Goal: Check status: Check status

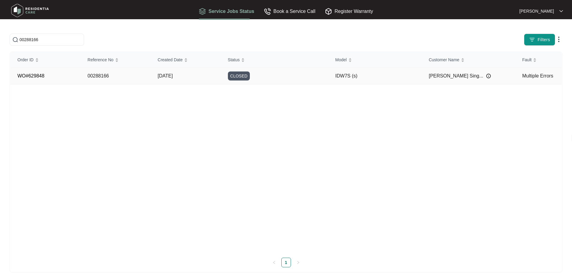
click at [292, 77] on div "CLOSED" at bounding box center [278, 75] width 100 height 9
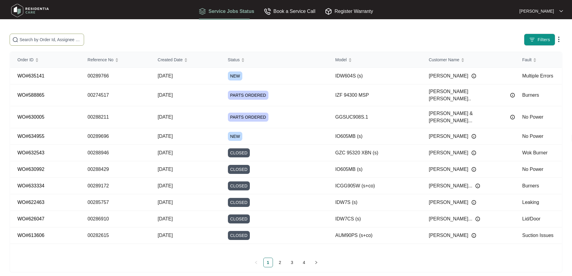
click at [81, 38] on input "text" at bounding box center [51, 39] width 62 height 7
paste input "00288166"
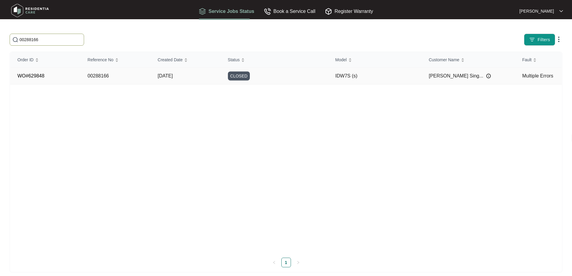
type input "00288166"
click at [241, 77] on span "CLOSED" at bounding box center [239, 75] width 22 height 9
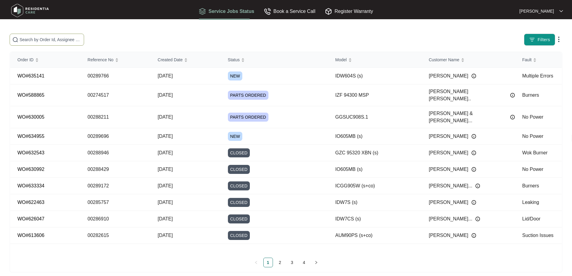
click at [81, 40] on input "text" at bounding box center [51, 39] width 62 height 7
paste input "00289388"
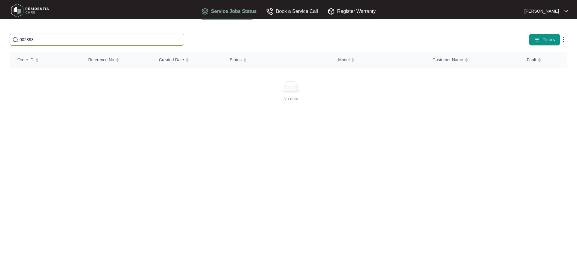
type input "002893"
